Goal: Task Accomplishment & Management: Complete application form

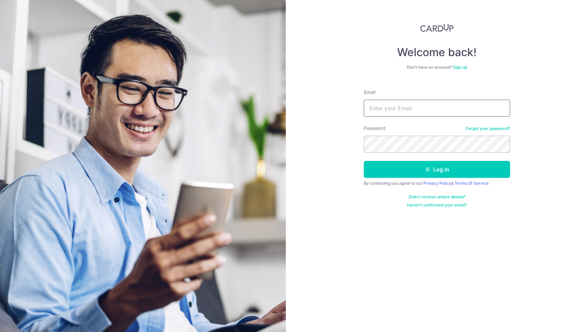
type input "tiongmin@yahoo.com"
click at [437, 170] on button "Log in" at bounding box center [437, 169] width 146 height 17
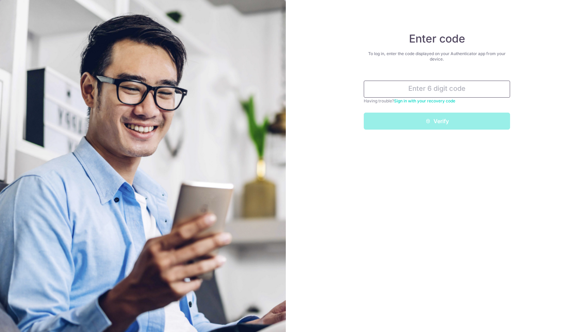
click at [446, 91] on input "text" at bounding box center [437, 89] width 146 height 17
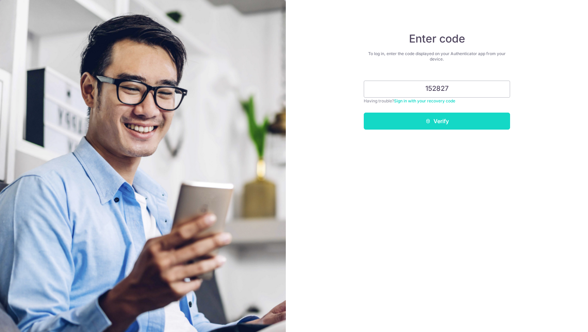
type input "152827"
click at [426, 121] on icon "submit" at bounding box center [428, 120] width 5 height 5
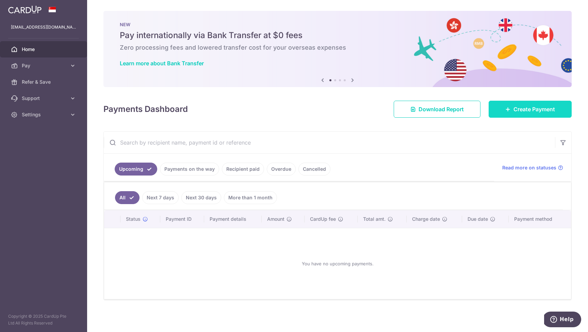
click at [532, 111] on span "Create Payment" at bounding box center [535, 109] width 42 height 8
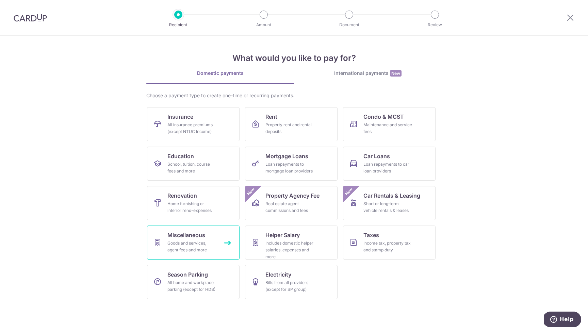
click at [198, 243] on div "Goods and services, agent fees and more" at bounding box center [191, 247] width 49 height 14
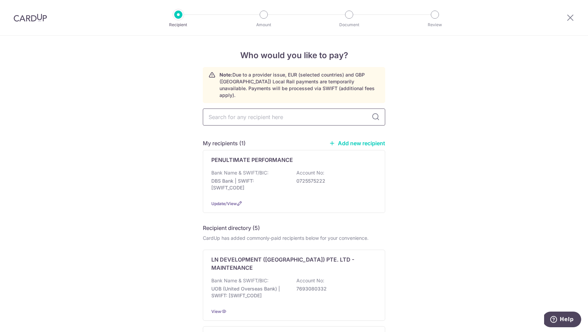
click at [240, 113] on input "text" at bounding box center [294, 117] width 182 height 17
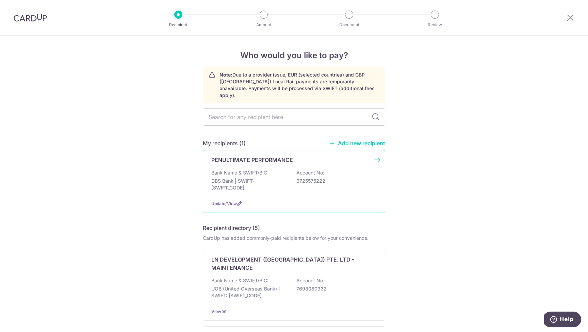
click at [250, 157] on p "PENULTIMATE PERFORMANCE" at bounding box center [252, 160] width 82 height 8
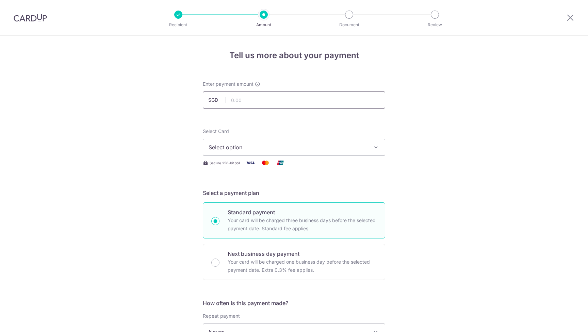
click at [249, 99] on input "text" at bounding box center [294, 100] width 182 height 17
type input "1,500.00"
click at [248, 145] on span "Select option" at bounding box center [288, 147] width 159 height 8
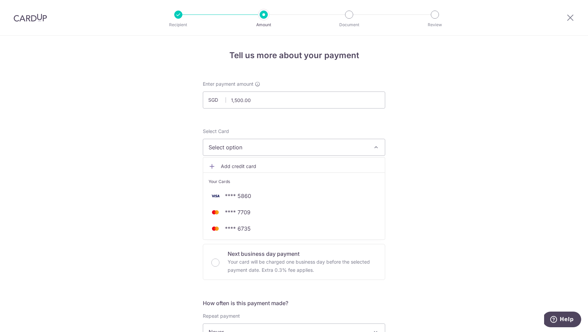
drag, startPoint x: 249, startPoint y: 228, endPoint x: 278, endPoint y: 236, distance: 31.0
click at [249, 228] on span "**** 6735" at bounding box center [238, 229] width 26 height 8
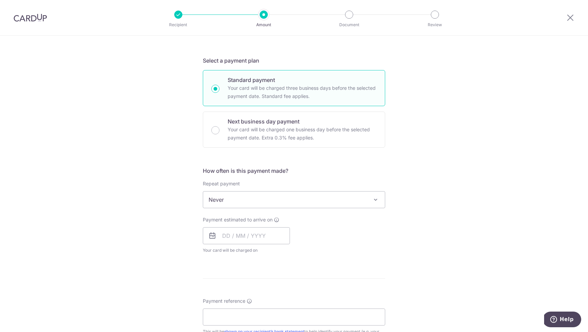
scroll to position [187, 0]
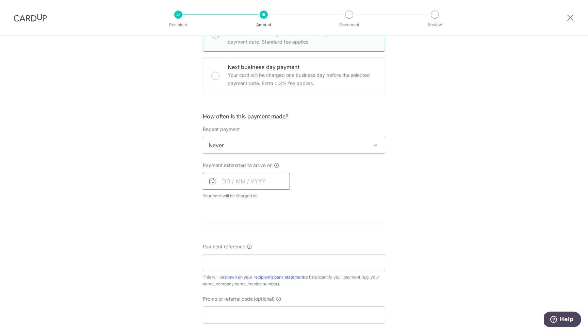
click at [230, 186] on input "text" at bounding box center [246, 181] width 87 height 17
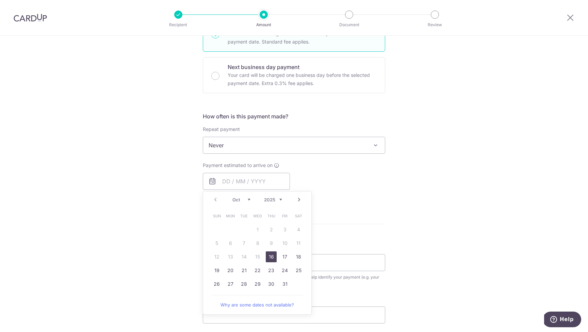
click at [271, 256] on link "16" at bounding box center [271, 257] width 11 height 11
type input "[DATE]"
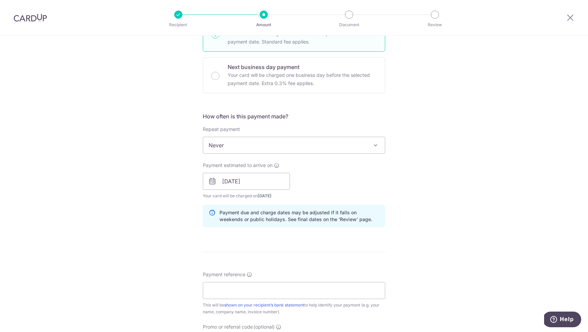
click at [425, 238] on div "Tell us more about your payment Enter payment amount SGD 1,500.00 1500.00 Selec…" at bounding box center [294, 171] width 588 height 644
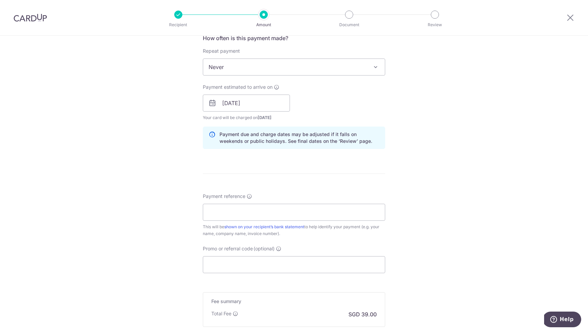
scroll to position [311, 0]
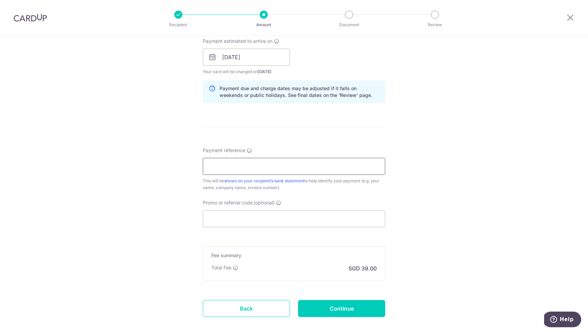
click at [233, 166] on input "Payment reference" at bounding box center [294, 166] width 182 height 17
type input "[PERSON_NAME]"
click at [223, 220] on input "Promo or referral code (optional)" at bounding box center [294, 218] width 182 height 17
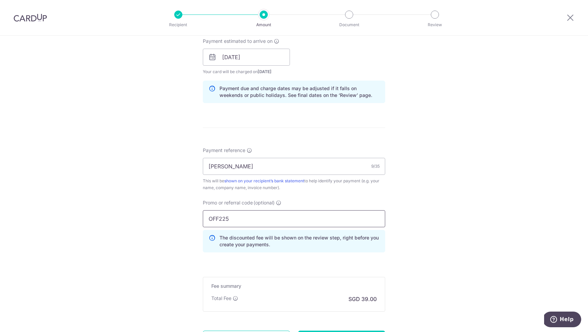
type input "OFF225"
click at [446, 227] on div "Tell us more about your payment Enter payment amount SGD 1,500.00 1500.00 Selec…" at bounding box center [294, 62] width 588 height 674
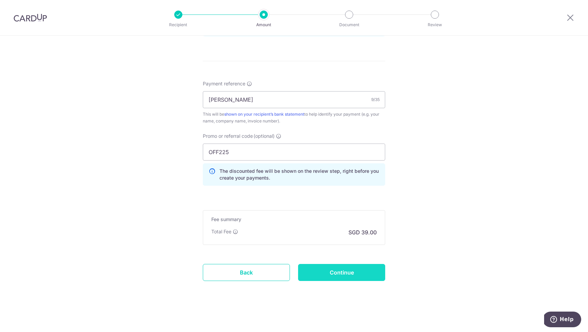
click at [364, 275] on input "Continue" at bounding box center [341, 272] width 87 height 17
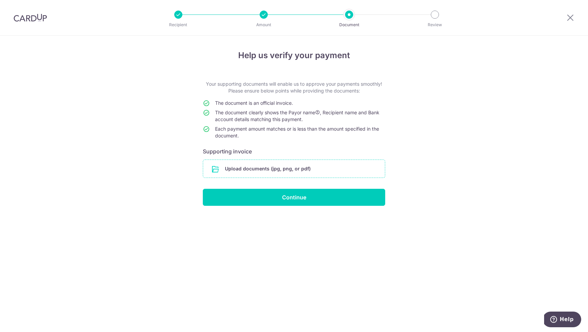
click at [227, 168] on input "file" at bounding box center [294, 169] width 182 height 18
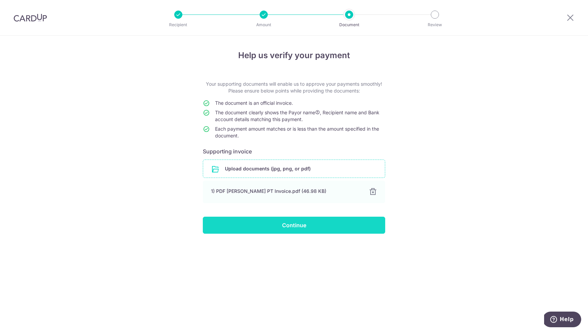
click at [353, 227] on input "Continue" at bounding box center [294, 225] width 182 height 17
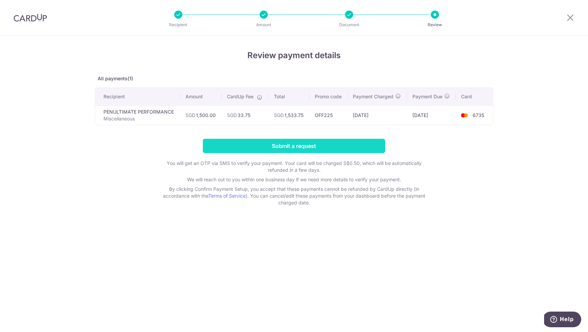
click at [316, 148] on input "Submit a request" at bounding box center [294, 146] width 182 height 14
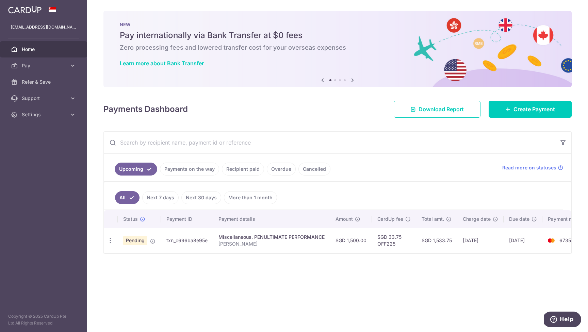
drag, startPoint x: 207, startPoint y: 241, endPoint x: 165, endPoint y: 241, distance: 41.9
click at [165, 241] on td "txn_c696ba8e95e" at bounding box center [187, 240] width 52 height 25
copy td "txn_c696ba8e95e"
